Goal: Transaction & Acquisition: Purchase product/service

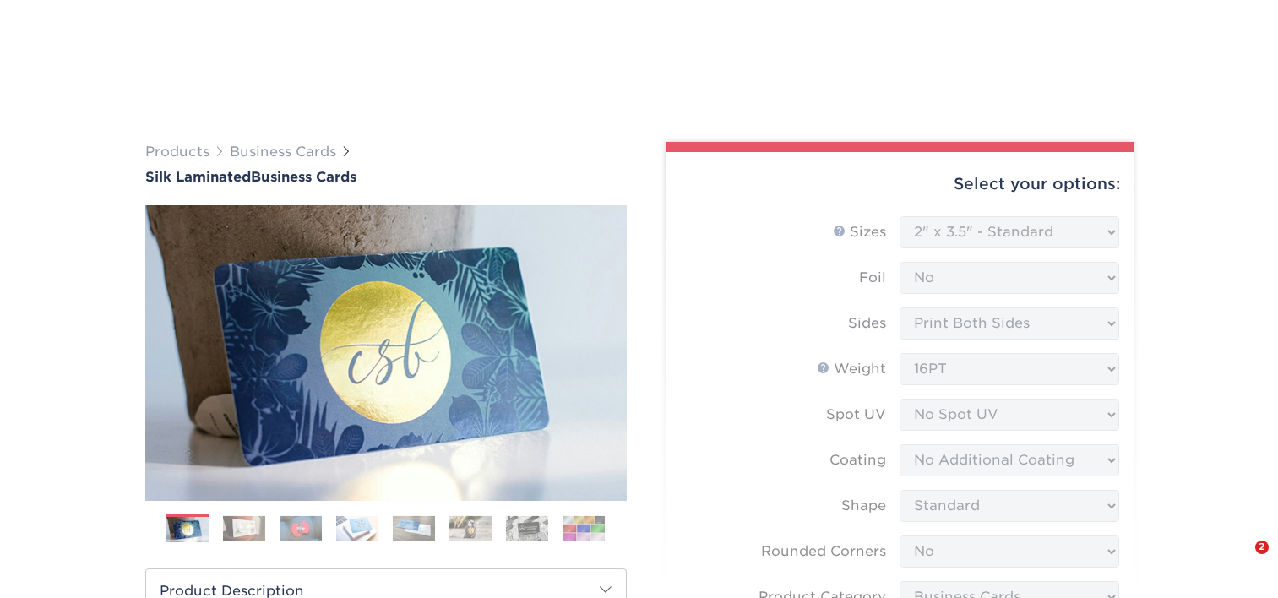
select select "2.00x3.50"
select select "0"
select select "3b5148f1-0588-4f88-a218-97bcfdce65c1"
select select "ccacb42f-45f7-42d3-bbd3-7c8421cf37f0"
select select "upload"
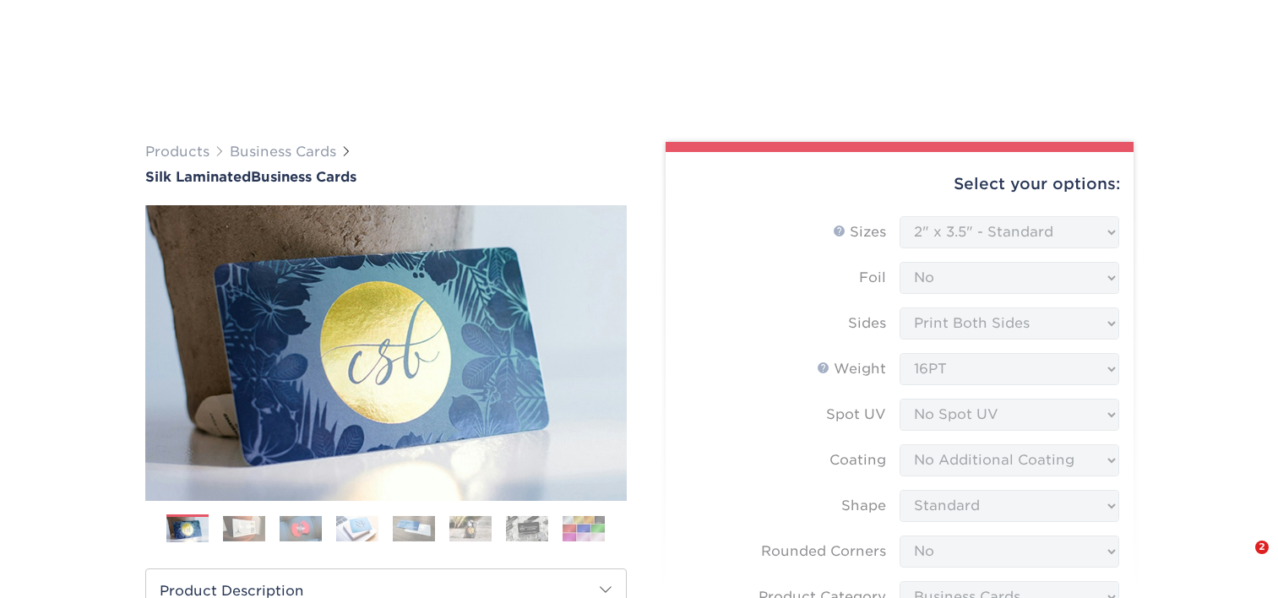
select select "100* – $75.00"
select select "e8d6ad55-c448-4bce-ba25-c4c4dd4b9d0d"
select select "285280"
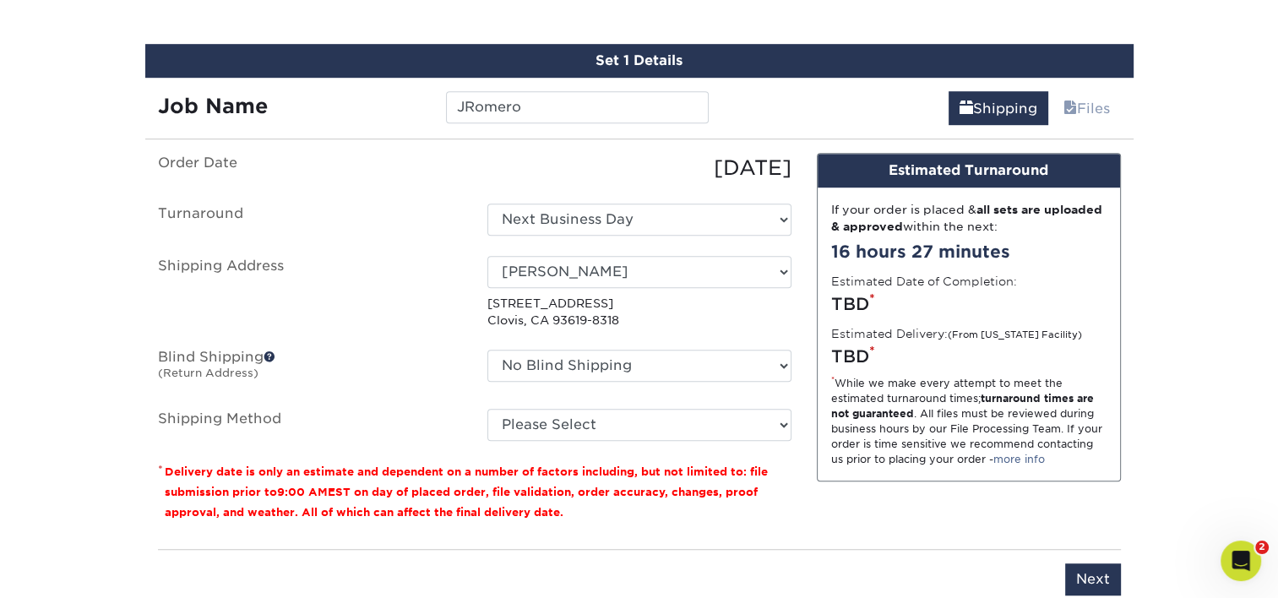
select select "285280"
click at [487, 350] on select "No Blind Shipping Adan Arreola Adolfo Ordonez Adolfo Ordonez Alfonso Toro Alici…" at bounding box center [639, 366] width 304 height 32
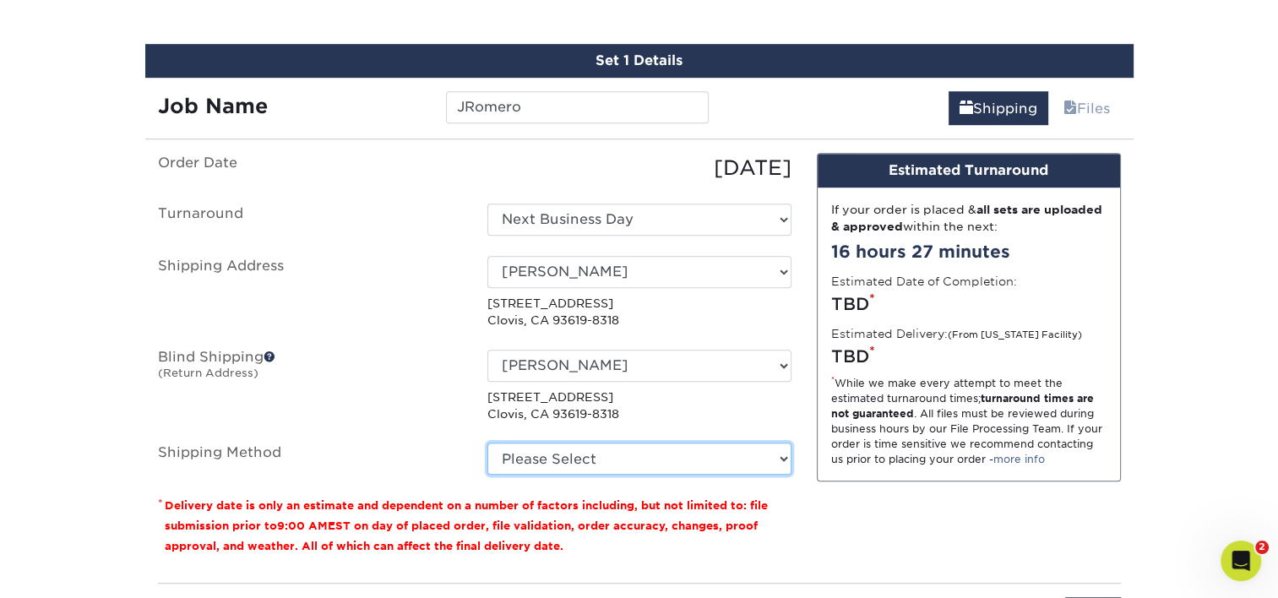
click at [554, 458] on select "Please Select Ground Shipping (+$7.84) 3 Day Shipping Service (+$24.92) 2 Day A…" at bounding box center [639, 459] width 304 height 32
select select "03"
click at [487, 443] on select "Please Select Ground Shipping (+$7.84) 3 Day Shipping Service (+$24.92) 2 Day A…" at bounding box center [639, 459] width 304 height 32
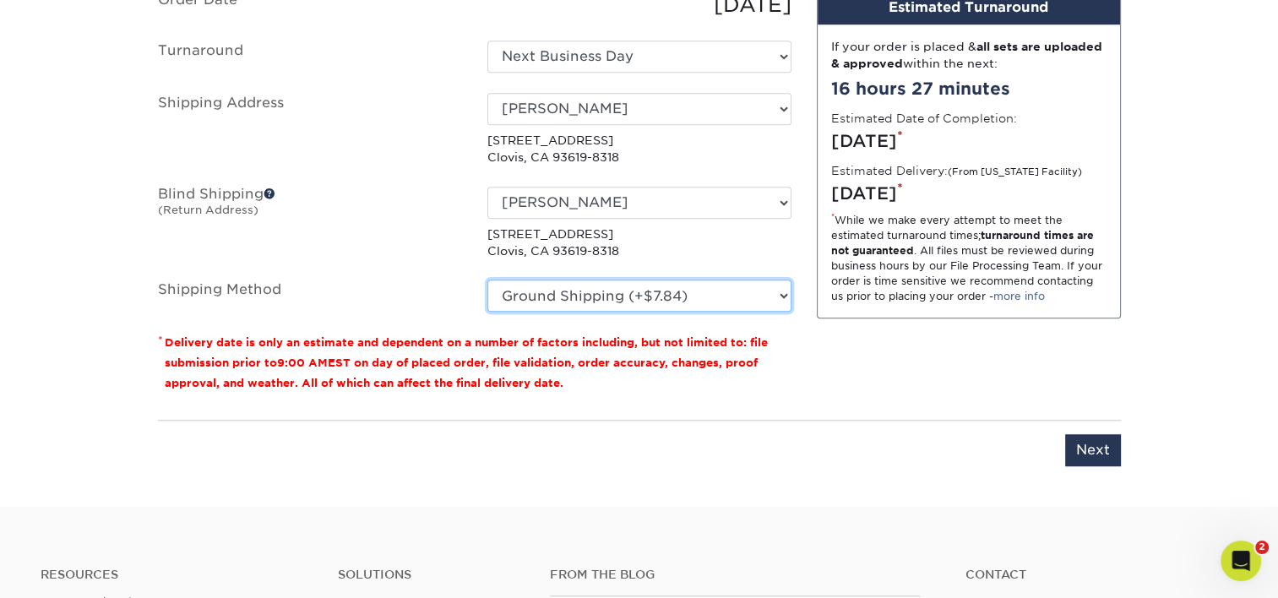
scroll to position [1238, 0]
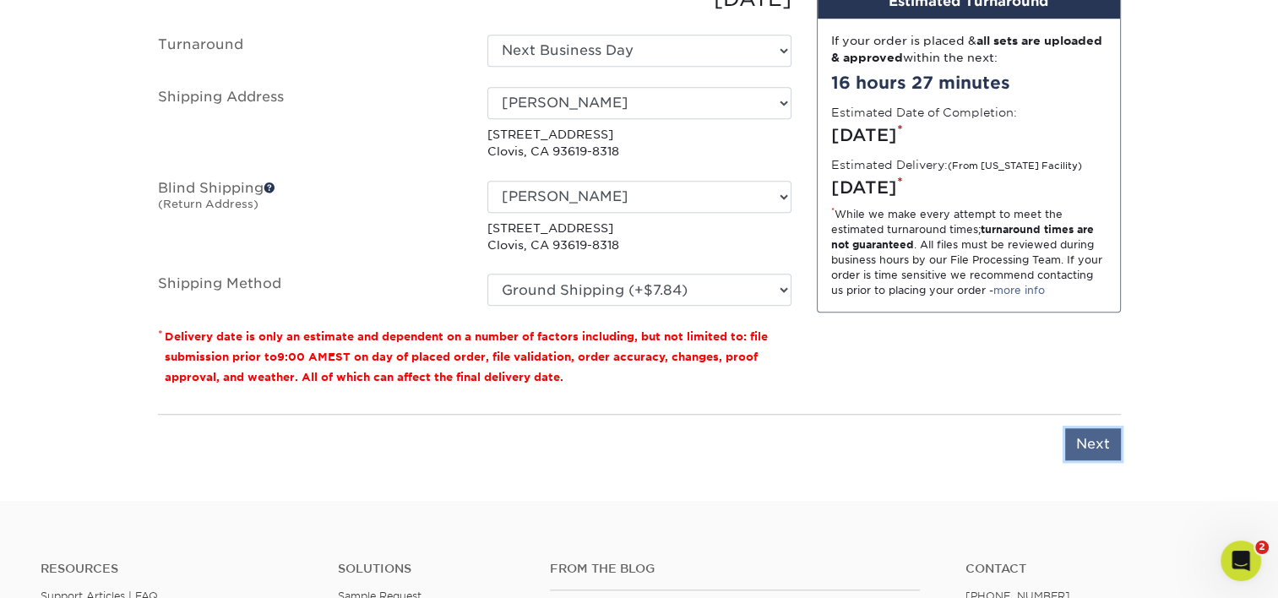
click at [1082, 439] on input "Next" at bounding box center [1093, 444] width 56 height 32
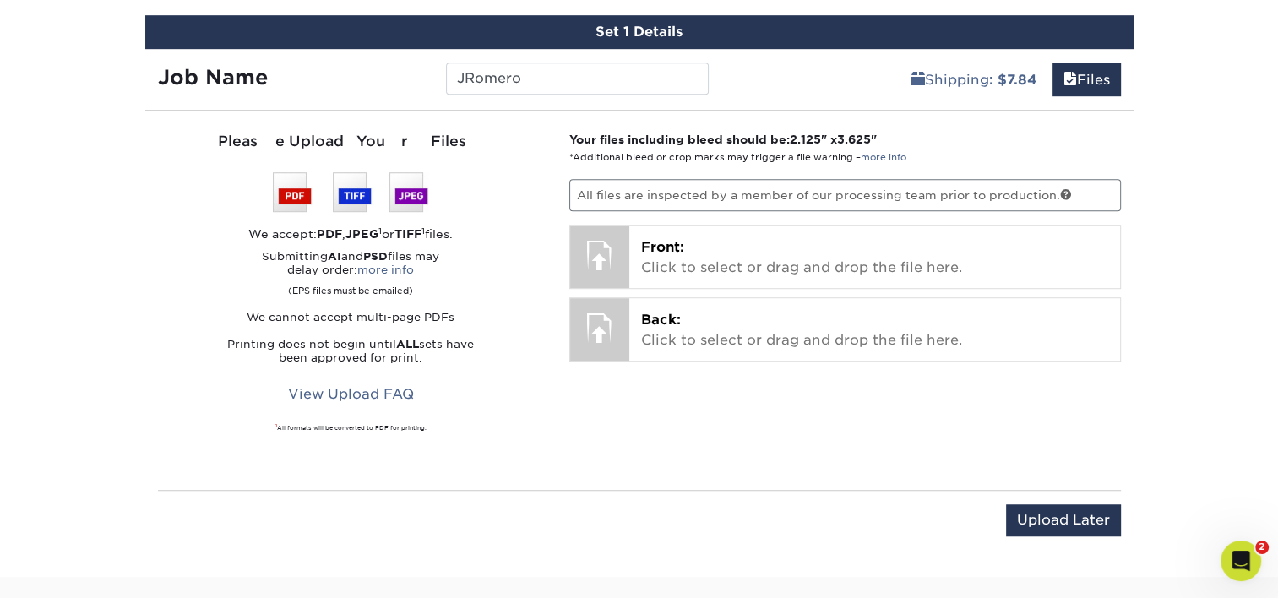
scroll to position [1069, 0]
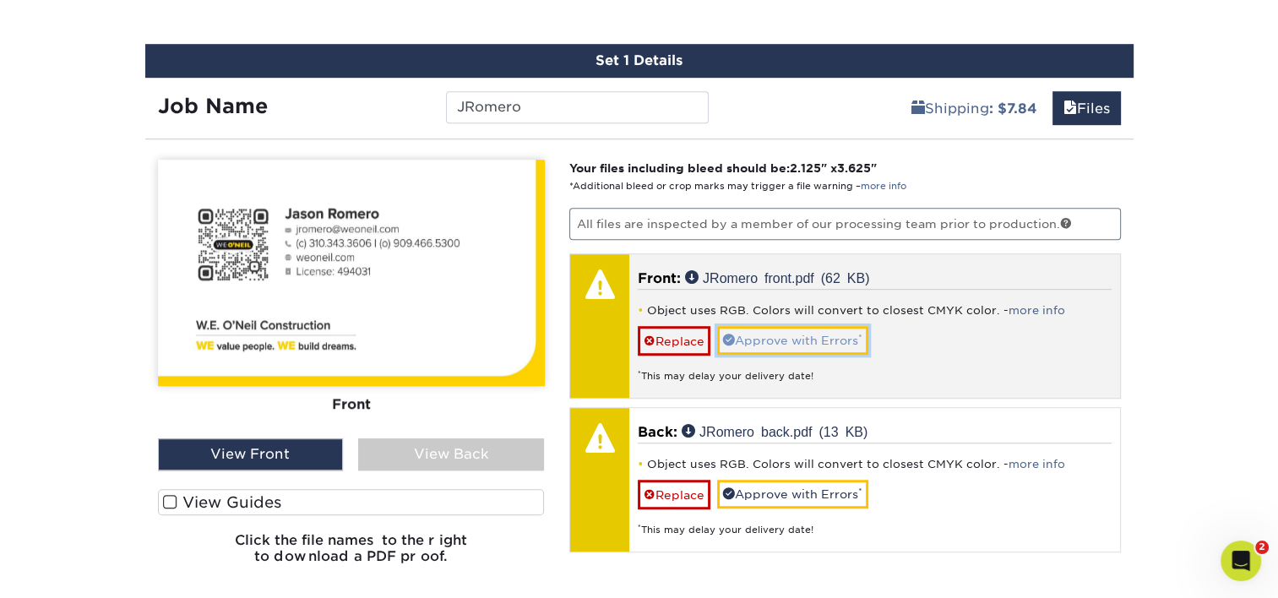
click at [769, 340] on link "Approve with Errors *" at bounding box center [792, 340] width 151 height 29
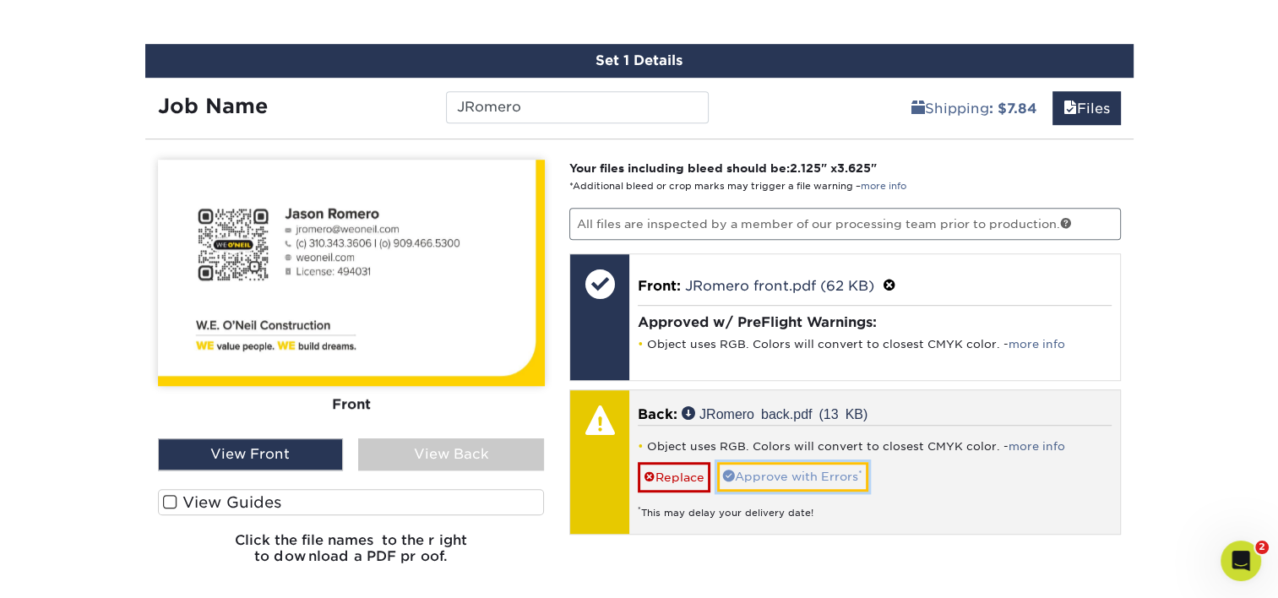
click at [780, 469] on link "Approve with Errors *" at bounding box center [792, 476] width 151 height 29
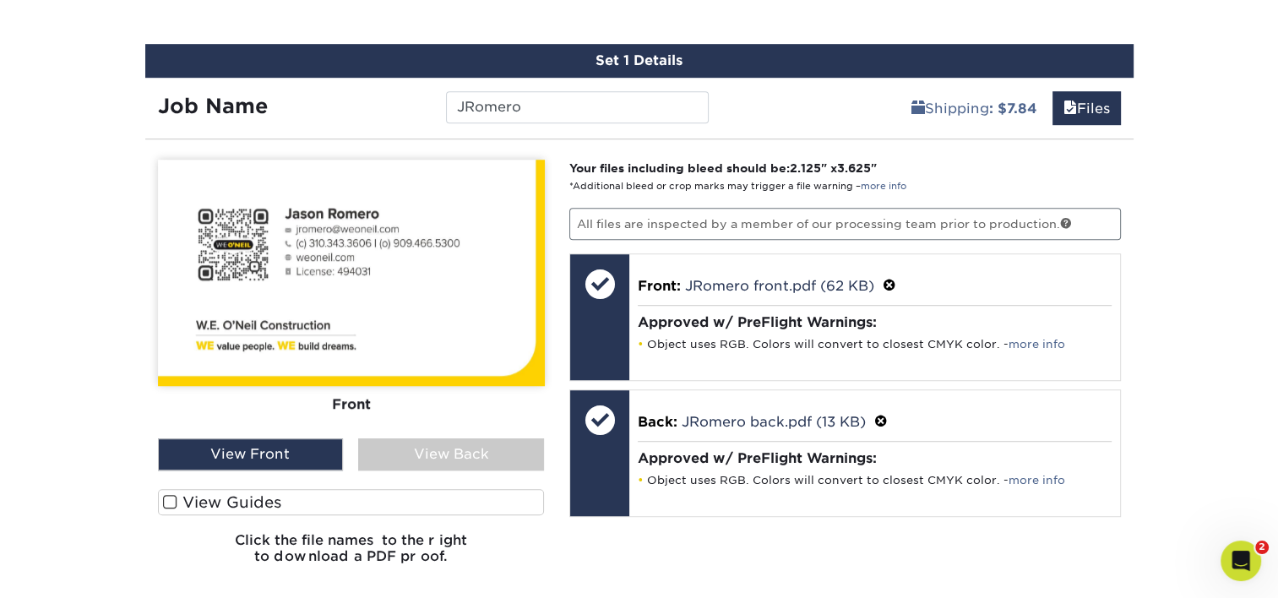
click at [405, 443] on div "View Back" at bounding box center [451, 454] width 186 height 32
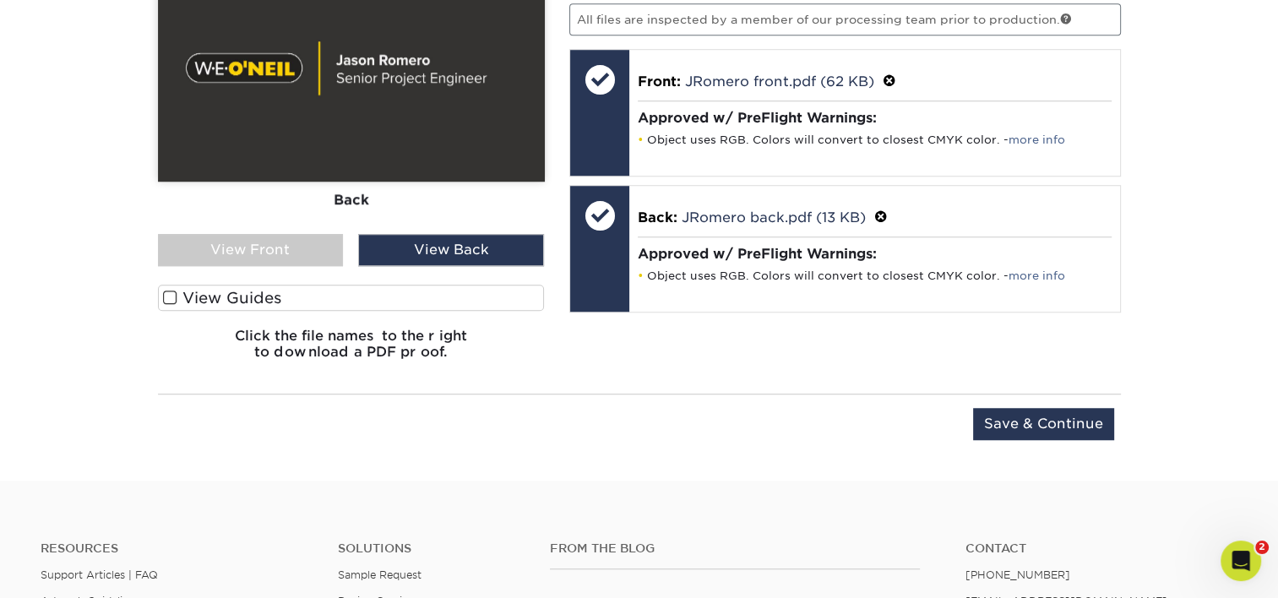
scroll to position [1238, 0]
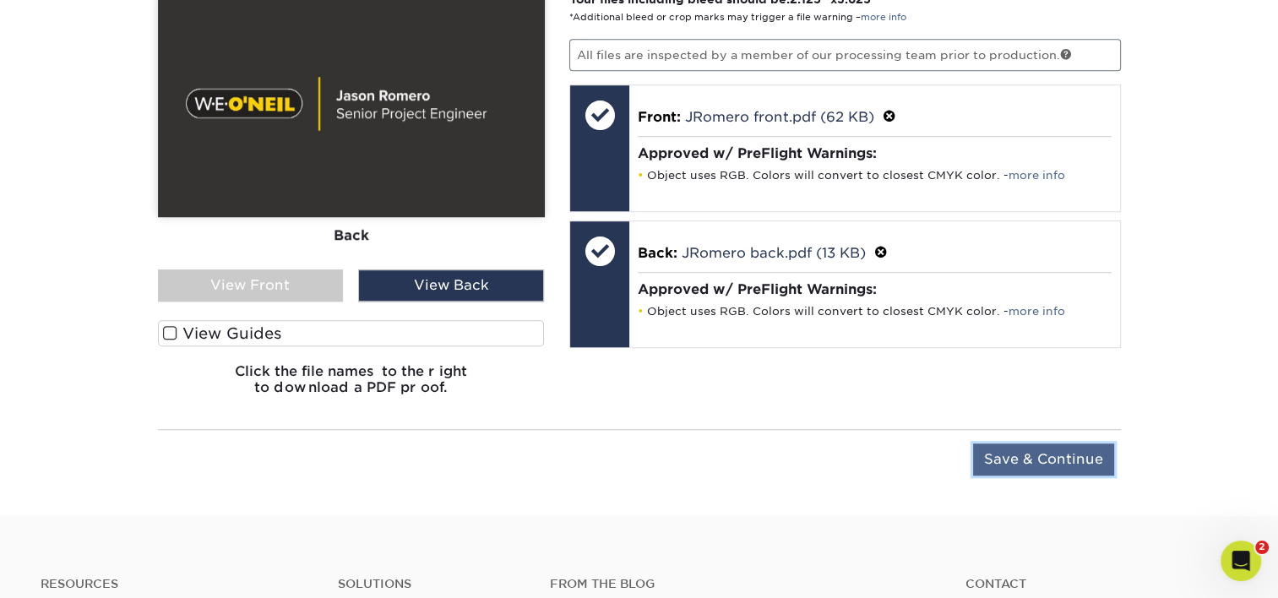
click at [1051, 460] on input "Save & Continue" at bounding box center [1043, 459] width 141 height 32
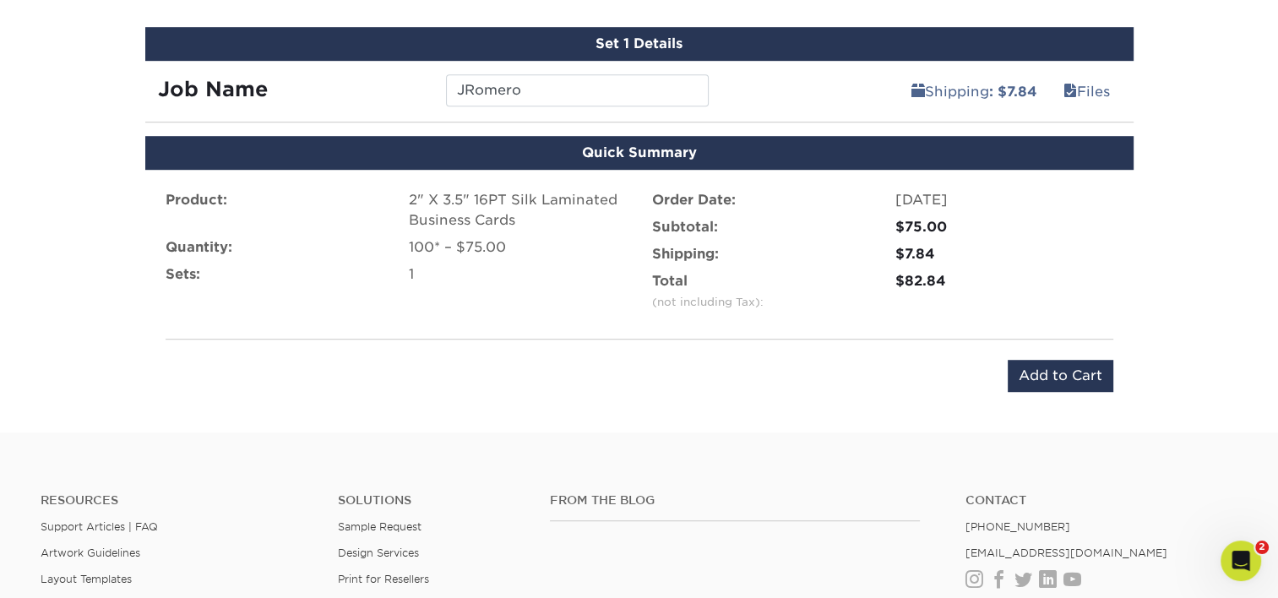
scroll to position [1069, 0]
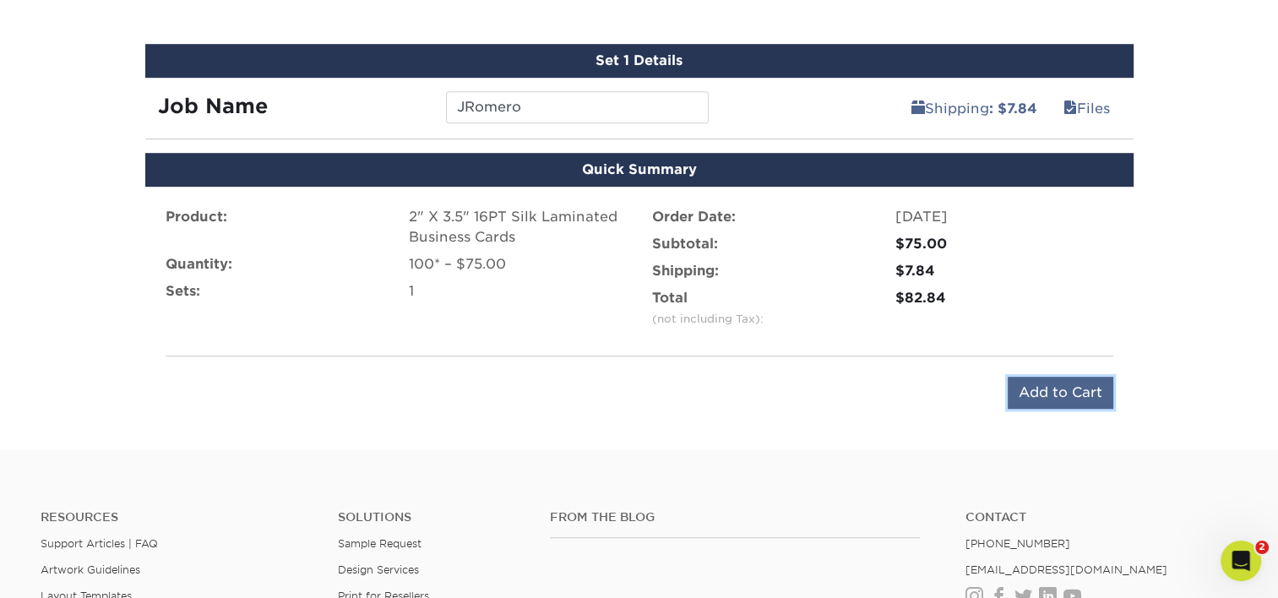
click at [1056, 382] on input "Add to Cart" at bounding box center [1061, 393] width 106 height 32
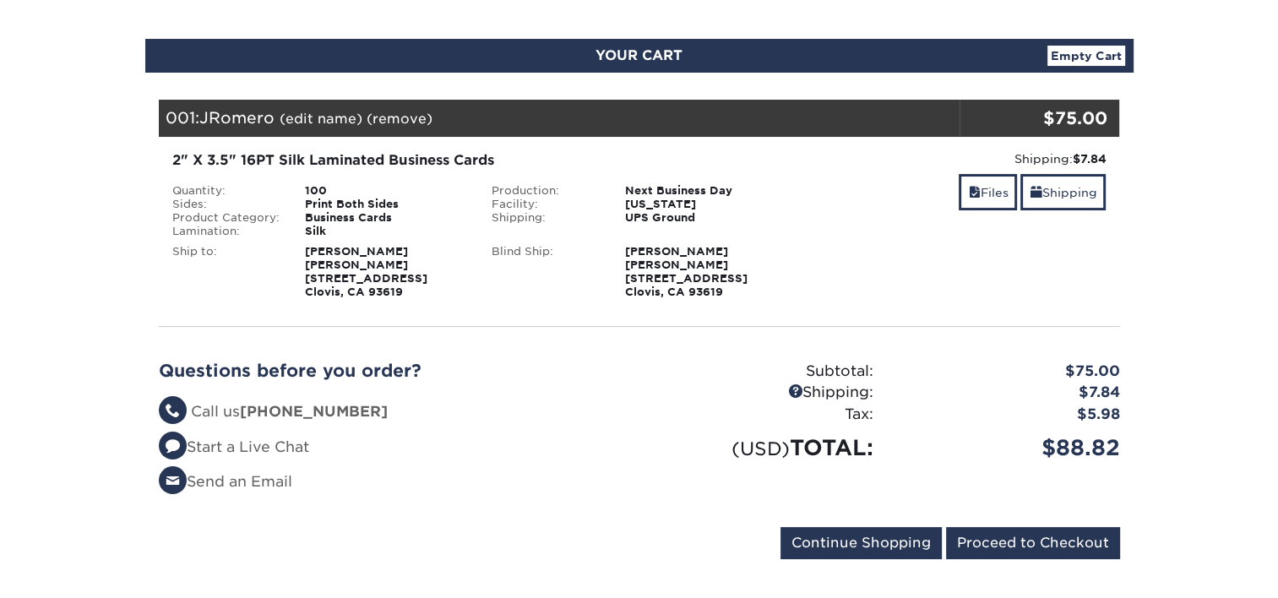
scroll to position [169, 0]
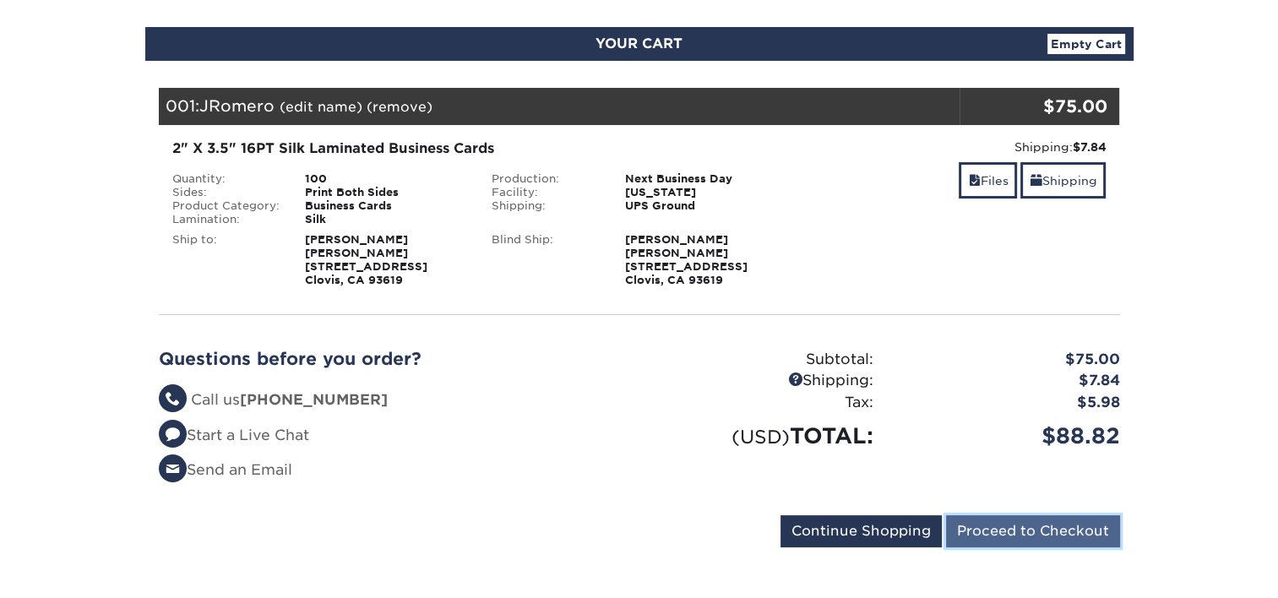
click at [1057, 531] on input "Proceed to Checkout" at bounding box center [1033, 531] width 174 height 32
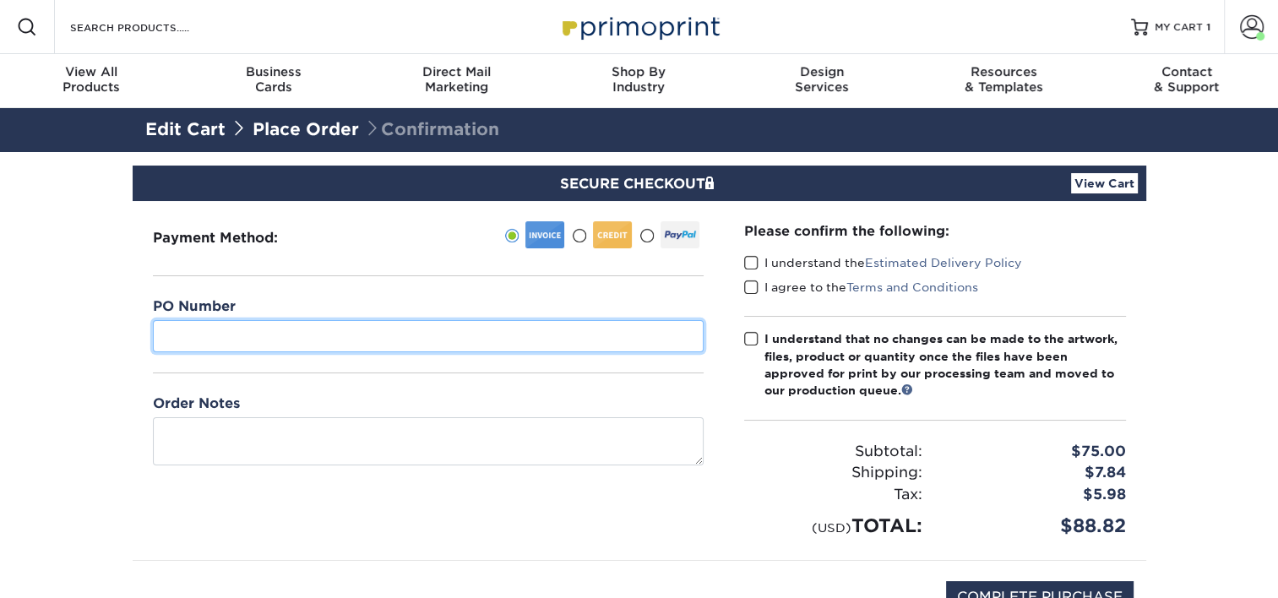
click at [207, 331] on input "text" at bounding box center [428, 336] width 551 height 32
type input "07"
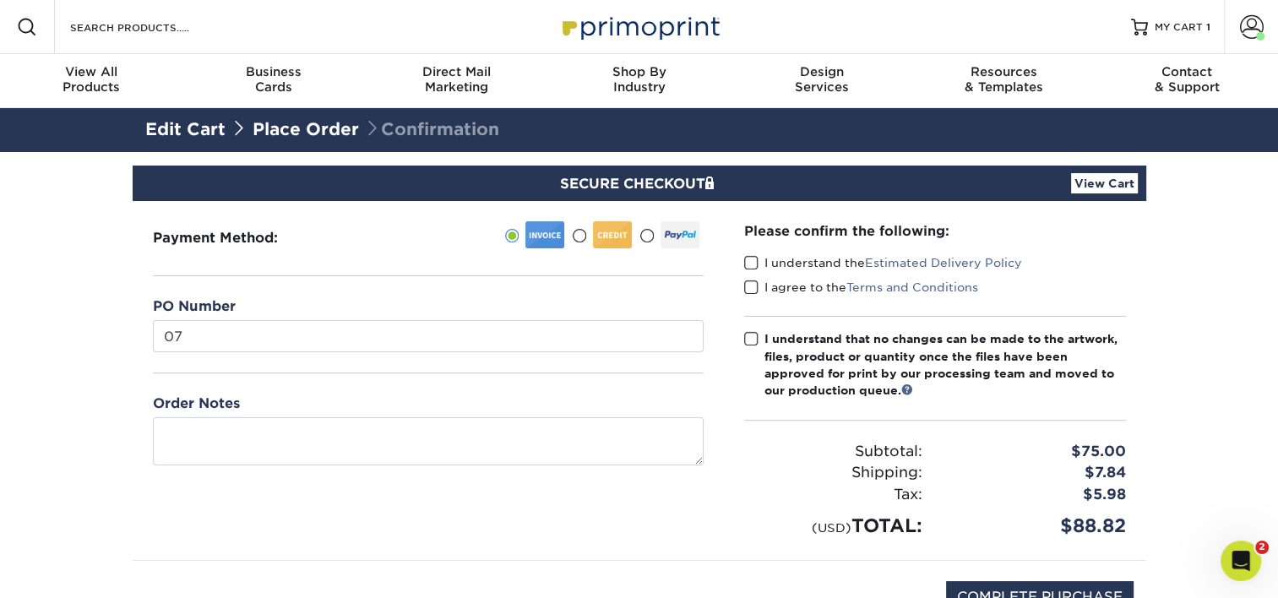
click at [747, 265] on span at bounding box center [751, 263] width 14 height 16
click at [0, 0] on input "I understand the Estimated Delivery Policy" at bounding box center [0, 0] width 0 height 0
click at [748, 286] on span at bounding box center [751, 288] width 14 height 16
click at [0, 0] on input "I agree to the Terms and Conditions" at bounding box center [0, 0] width 0 height 0
click at [753, 336] on span at bounding box center [751, 339] width 14 height 16
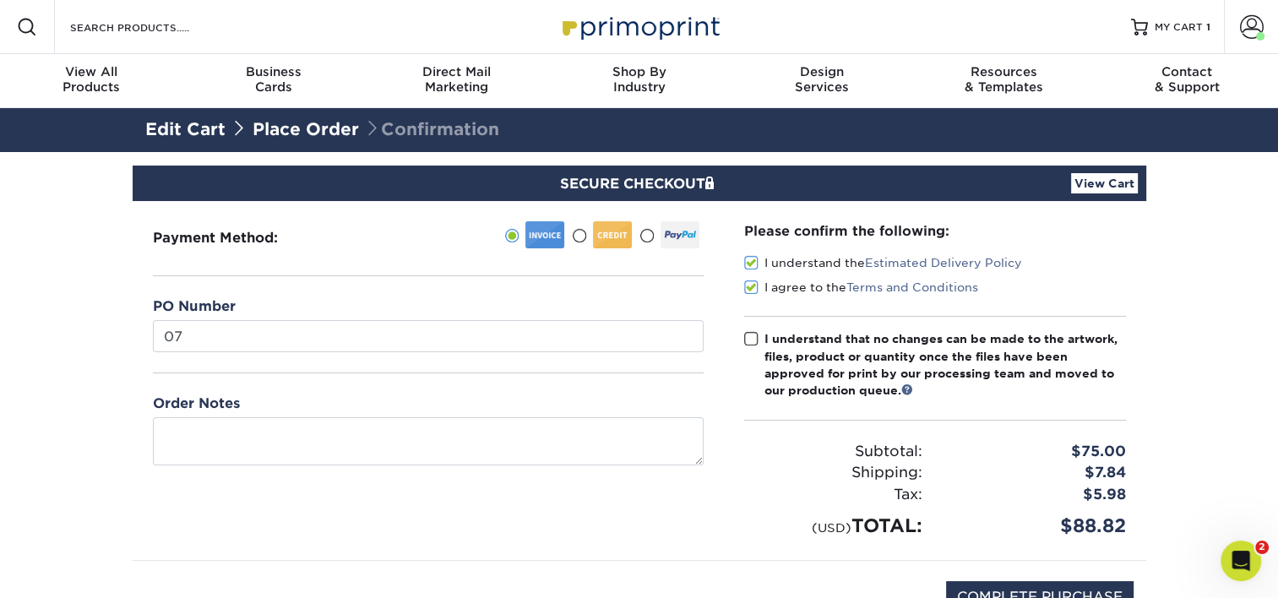
click at [0, 0] on input "I understand that no changes can be made to the artwork, files, product or quan…" at bounding box center [0, 0] width 0 height 0
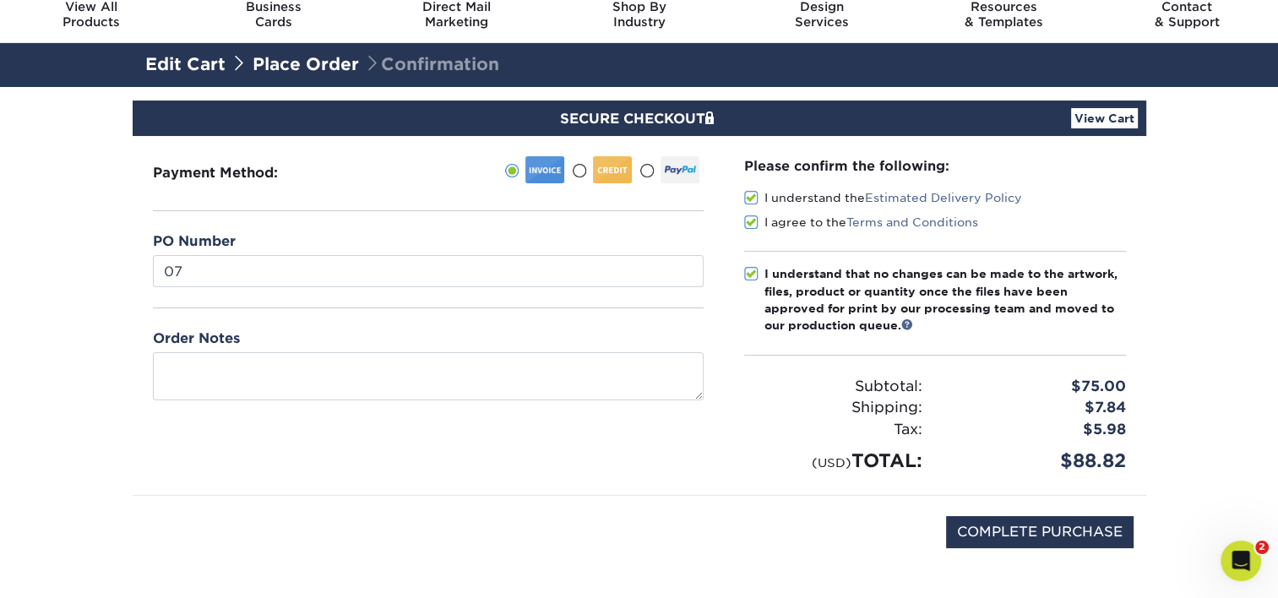
scroll to position [84, 0]
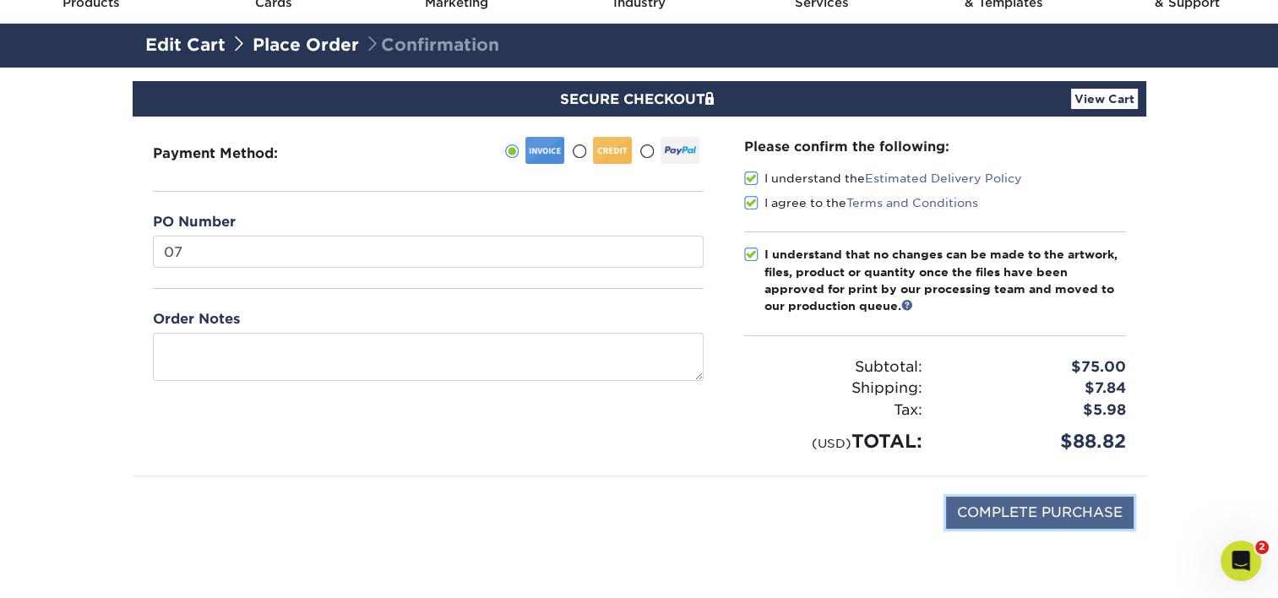
click at [1097, 503] on input "COMPLETE PURCHASE" at bounding box center [1040, 513] width 188 height 32
type input "PROCESSING, PLEASE WAIT..."
